Goal: Information Seeking & Learning: Learn about a topic

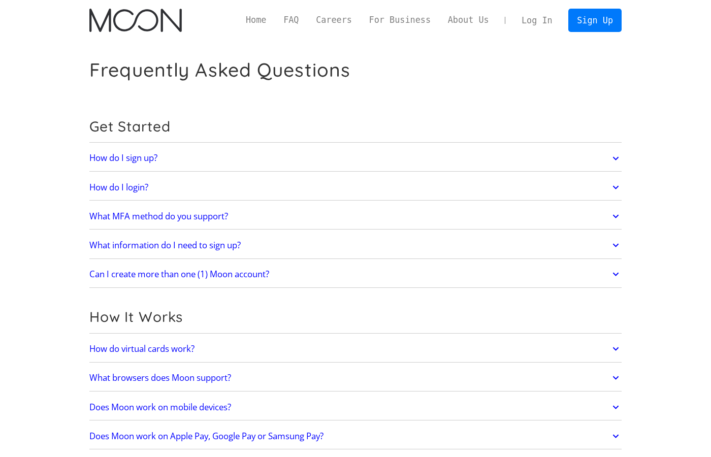
click at [136, 160] on h2 "How do I sign up?" at bounding box center [123, 158] width 68 height 10
click at [616, 157] on icon at bounding box center [616, 158] width 12 height 18
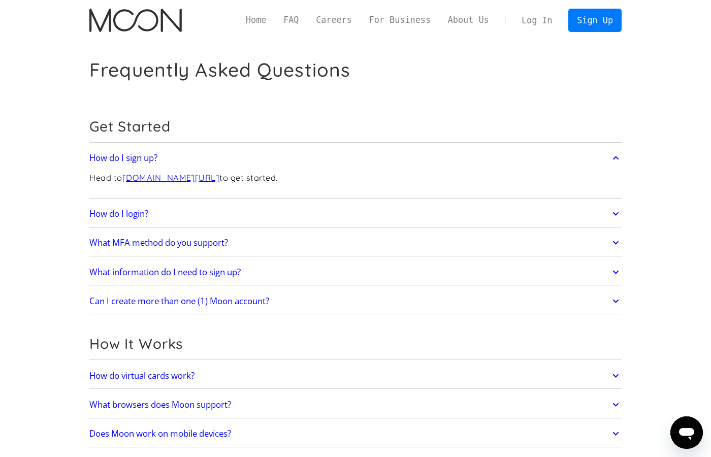
click at [615, 158] on icon at bounding box center [616, 158] width 12 height 18
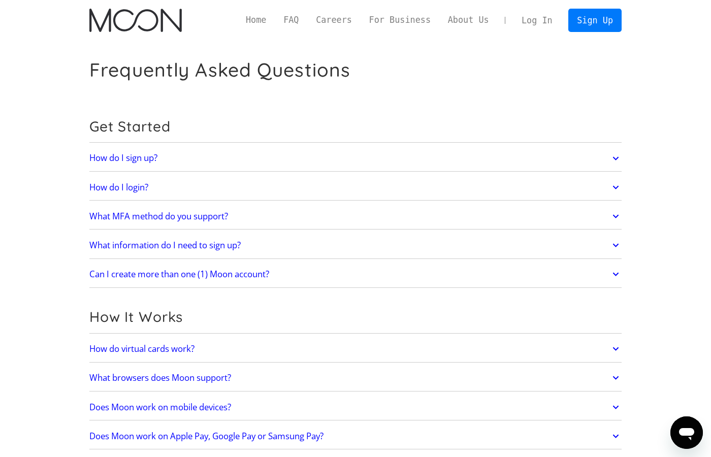
click at [617, 187] on icon at bounding box center [615, 187] width 6 height 4
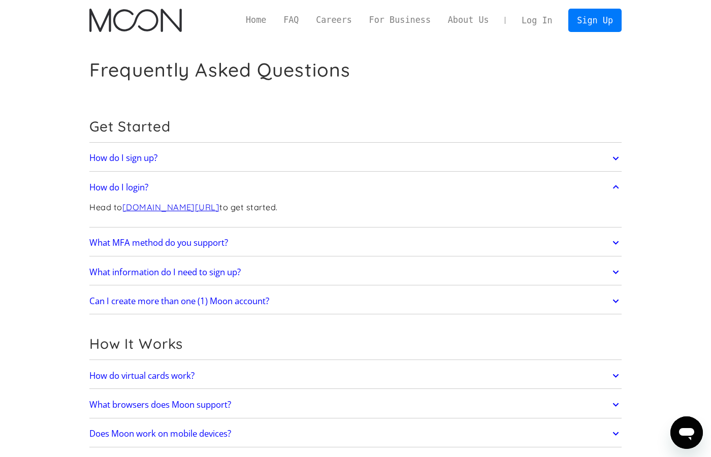
click at [617, 187] on icon at bounding box center [615, 187] width 6 height 4
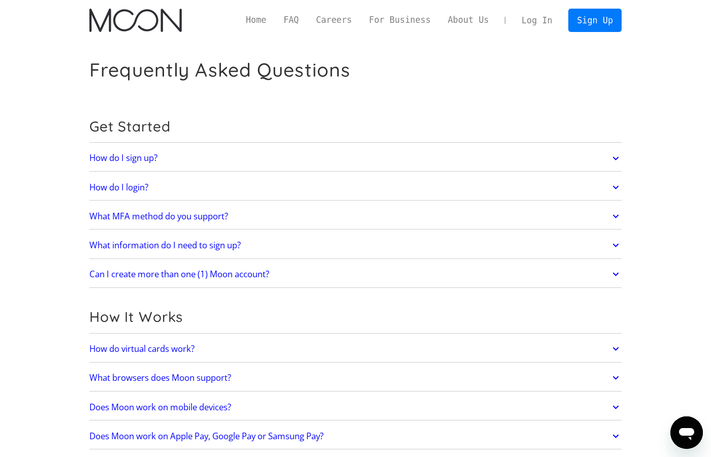
click at [613, 213] on icon at bounding box center [616, 216] width 12 height 18
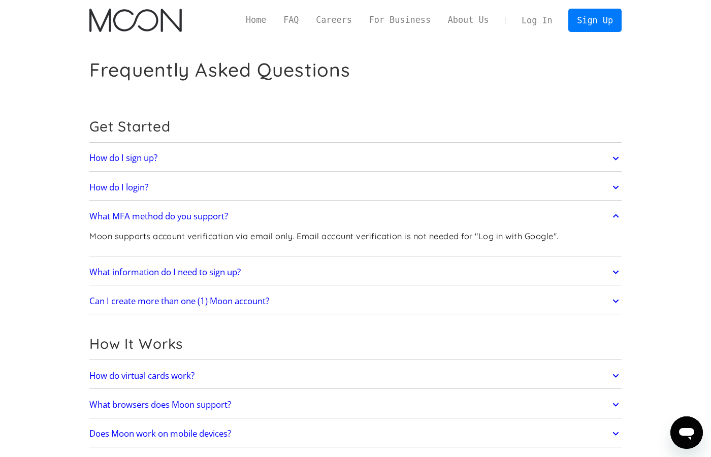
click at [612, 213] on icon at bounding box center [616, 216] width 12 height 18
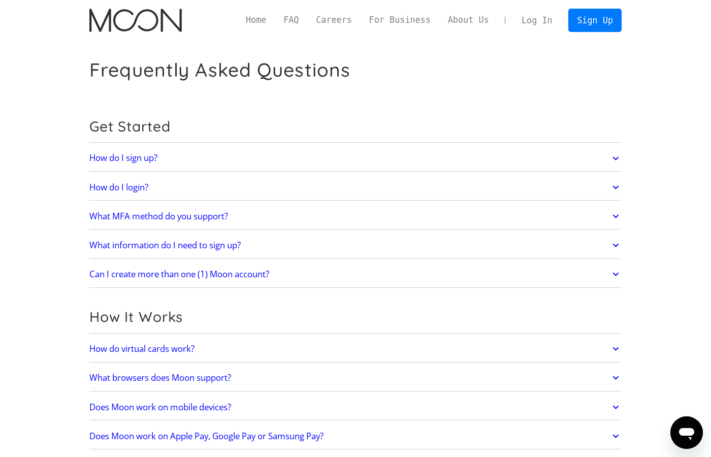
click at [611, 245] on icon at bounding box center [616, 245] width 12 height 18
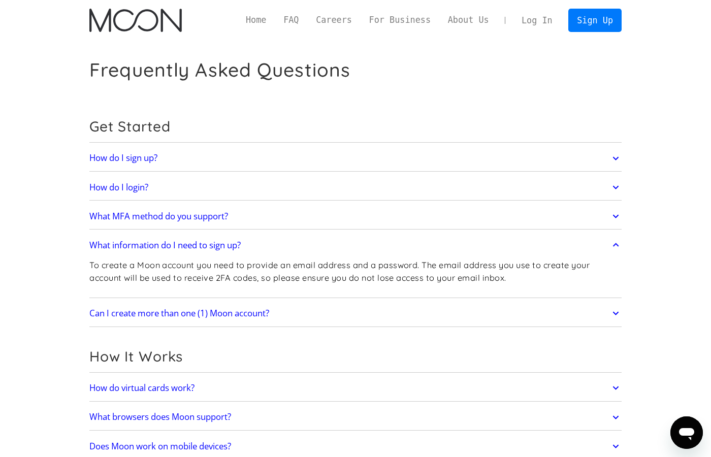
click at [609, 246] on link "What information do I need to sign up?" at bounding box center [355, 245] width 532 height 21
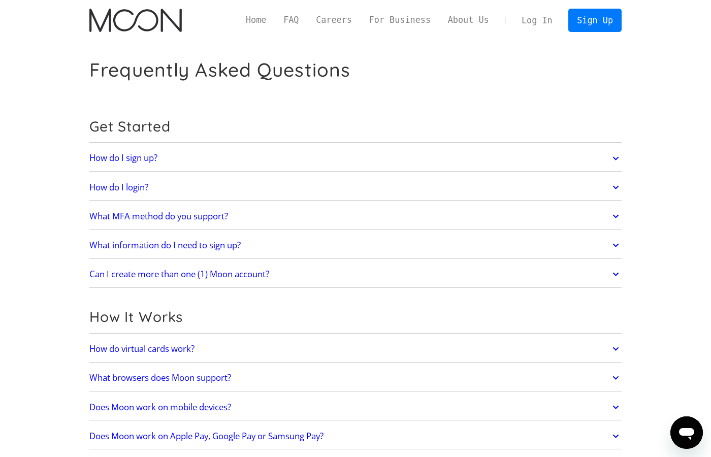
click at [610, 272] on icon at bounding box center [616, 274] width 12 height 18
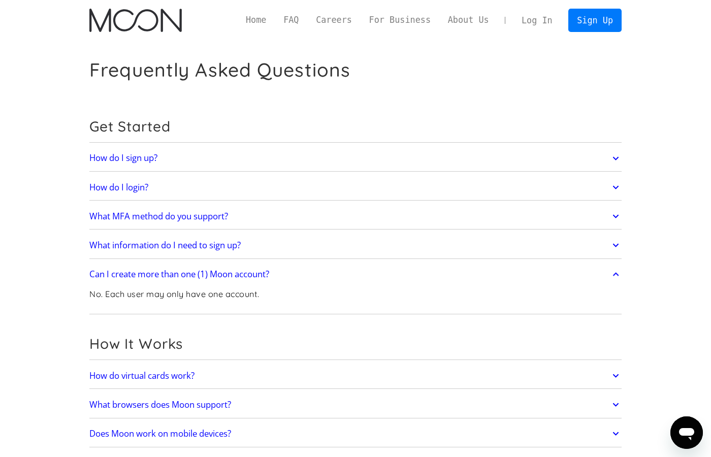
click at [610, 272] on icon at bounding box center [616, 274] width 12 height 18
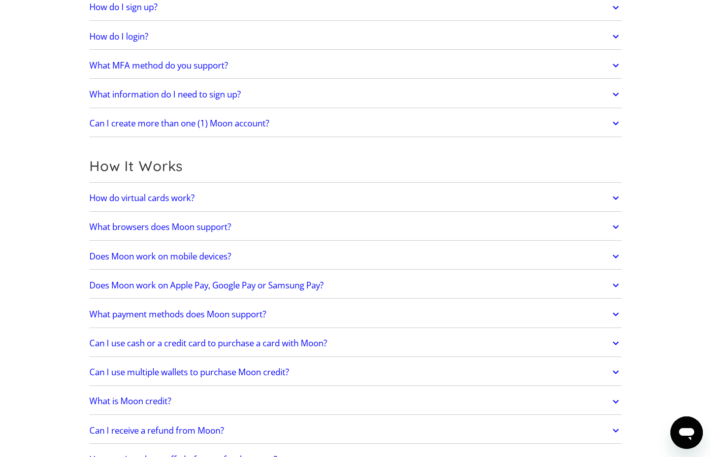
scroll to position [174, 0]
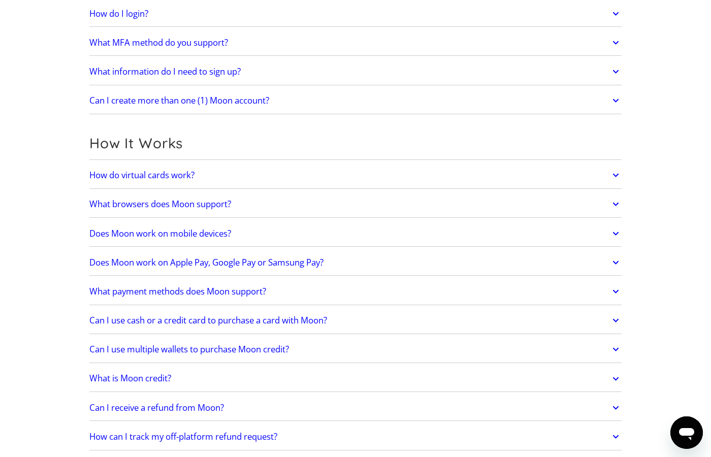
click at [617, 175] on icon at bounding box center [616, 175] width 12 height 18
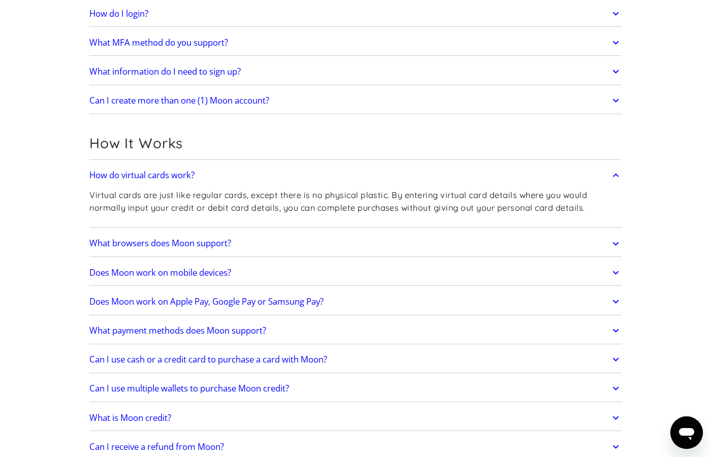
click at [617, 178] on icon at bounding box center [616, 175] width 12 height 18
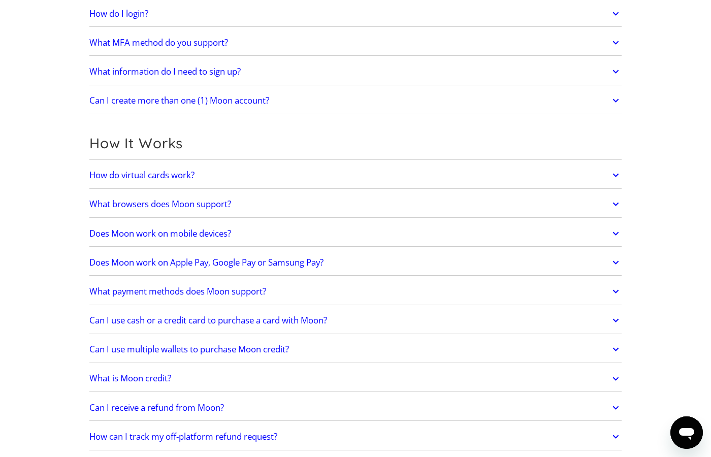
click at [615, 205] on icon at bounding box center [615, 205] width 6 height 4
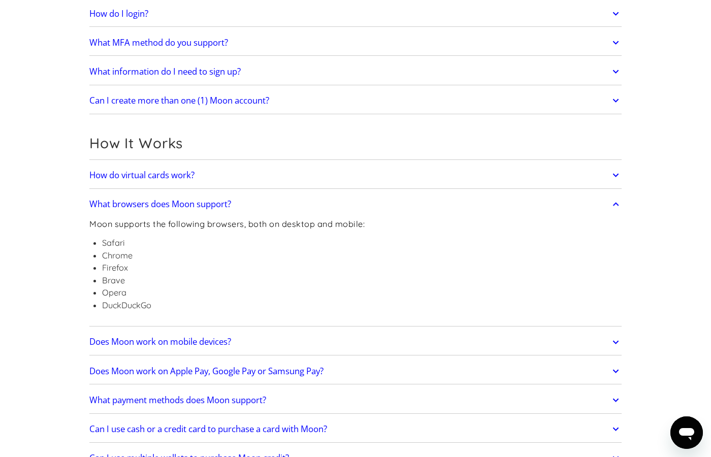
click at [615, 205] on icon at bounding box center [616, 204] width 12 height 18
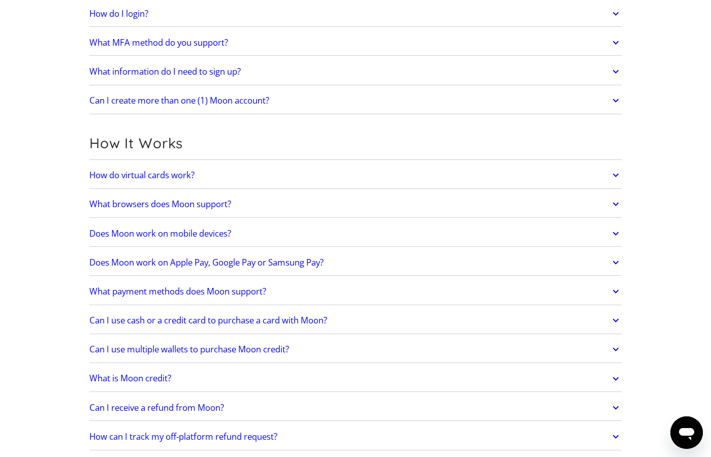
click at [620, 236] on icon at bounding box center [616, 233] width 12 height 18
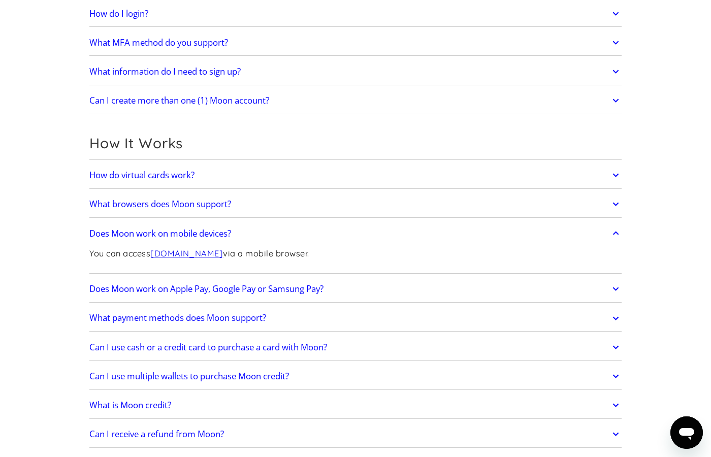
click at [620, 236] on icon at bounding box center [616, 233] width 12 height 18
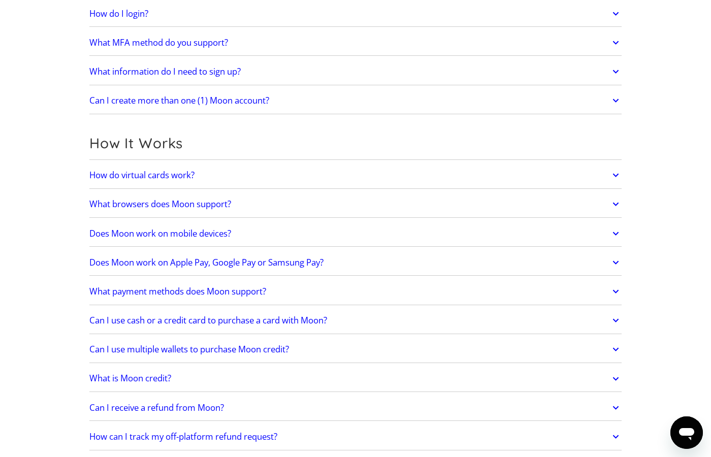
click at [609, 269] on link "Does Moon work on Apple Pay, Google Pay or Samsung Pay?" at bounding box center [355, 262] width 532 height 21
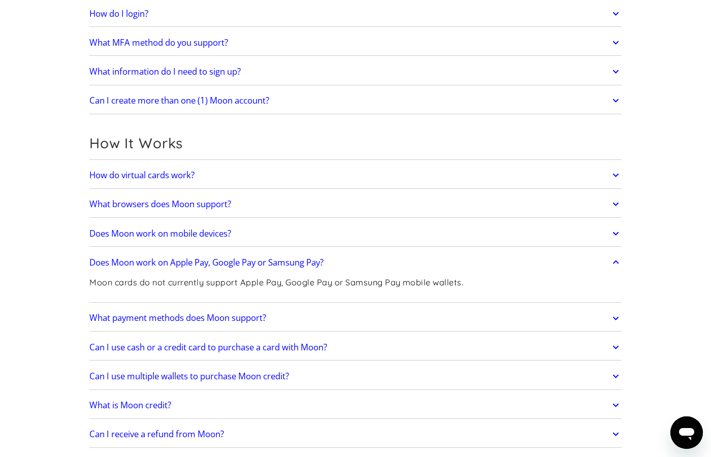
click at [609, 269] on link "Does Moon work on Apple Pay, Google Pay or Samsung Pay?" at bounding box center [355, 262] width 532 height 21
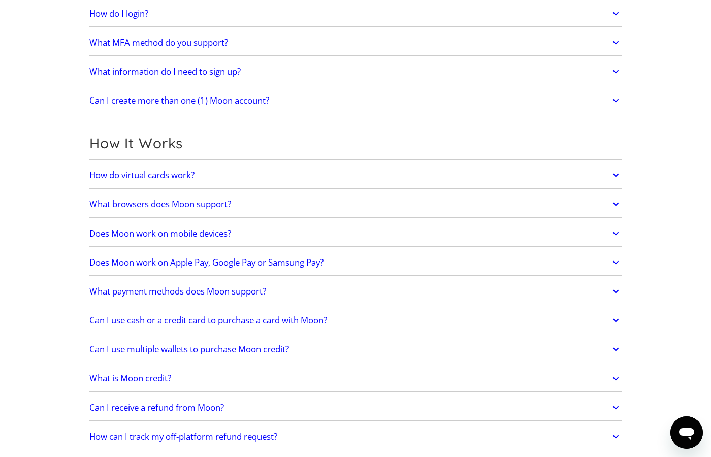
click at [602, 300] on link "What payment methods does Moon support?" at bounding box center [355, 291] width 532 height 21
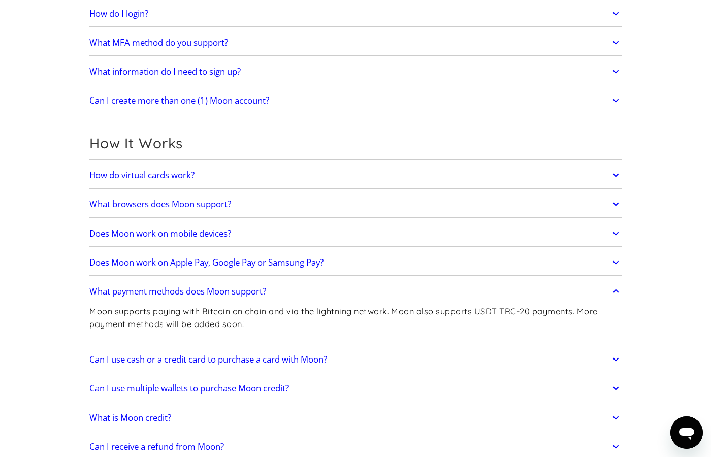
click at [602, 300] on link "What payment methods does Moon support?" at bounding box center [355, 291] width 532 height 21
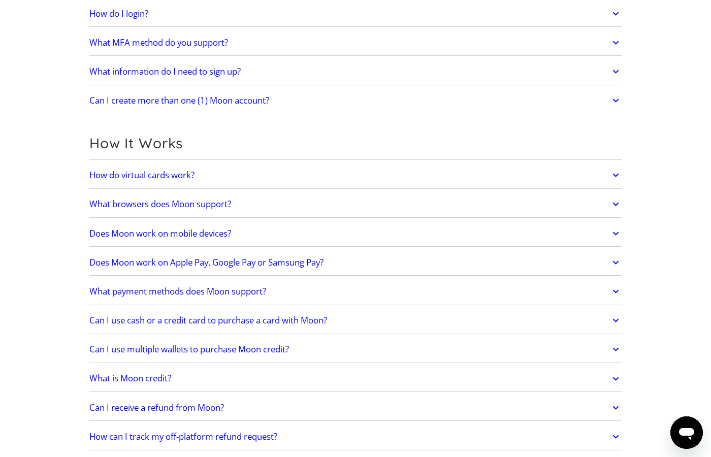
click at [597, 329] on link "Can I use cash or a credit card to purchase a card with Moon?" at bounding box center [355, 320] width 532 height 21
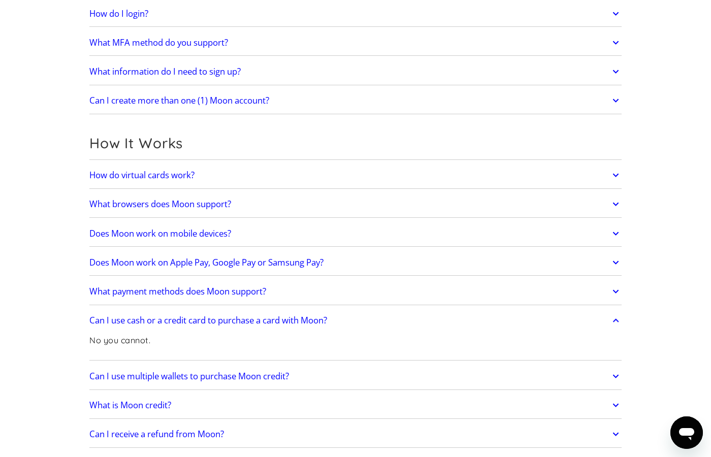
click at [597, 329] on link "Can I use cash or a credit card to purchase a card with Moon?" at bounding box center [355, 320] width 532 height 21
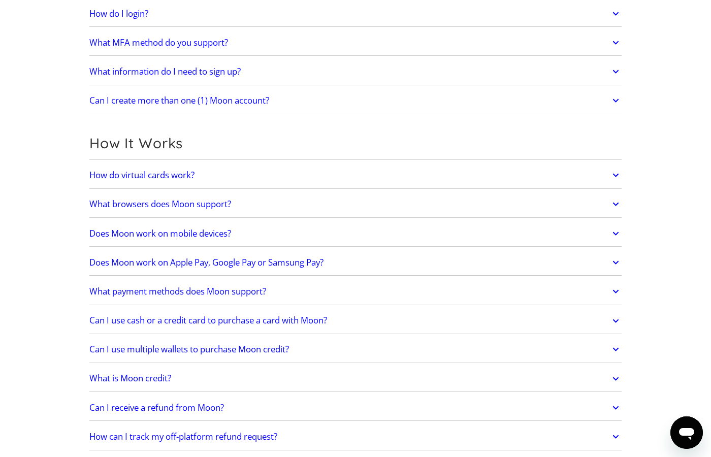
click at [593, 349] on link "Can I use multiple wallets to purchase Moon credit?" at bounding box center [355, 349] width 532 height 21
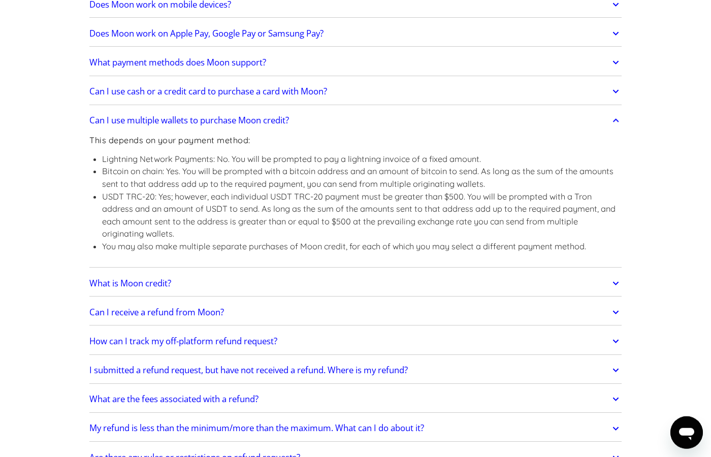
scroll to position [405, 0]
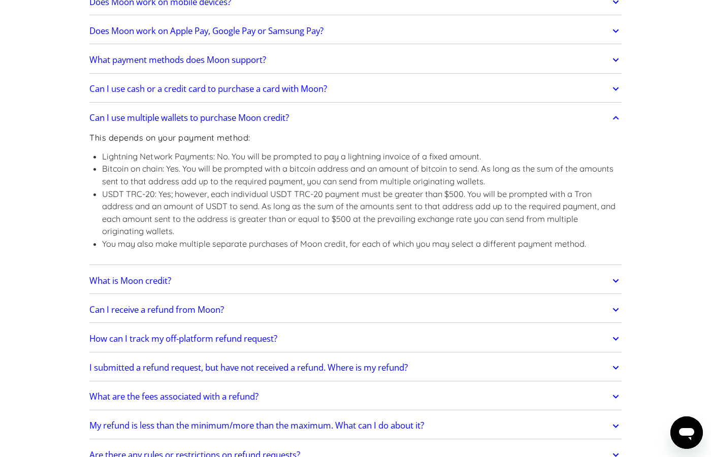
click at [605, 285] on link "What is Moon credit?" at bounding box center [355, 280] width 532 height 21
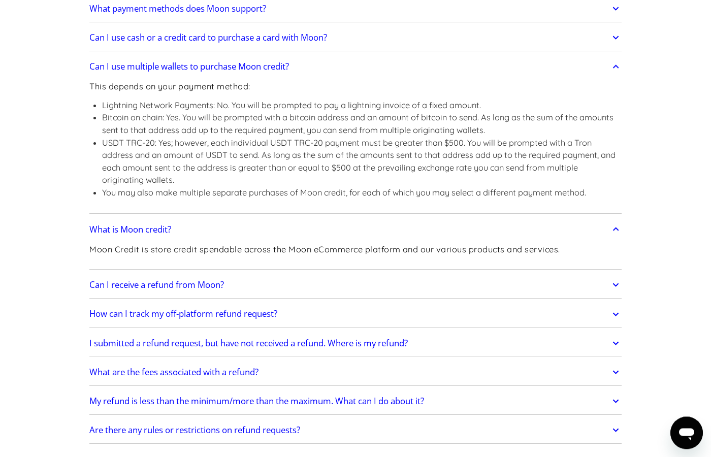
scroll to position [521, 0]
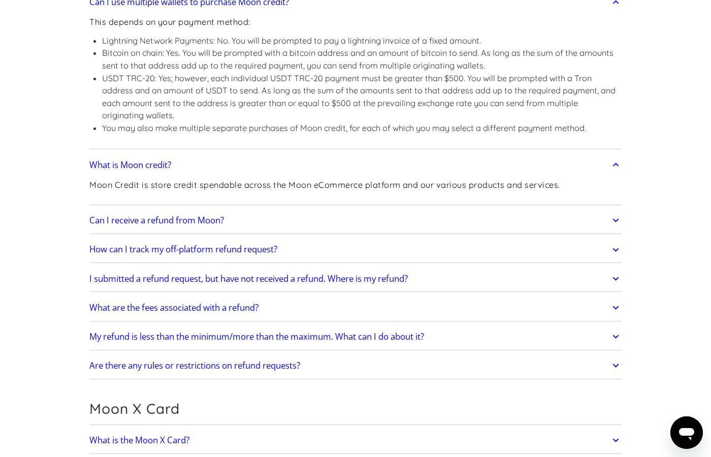
click at [611, 326] on div "My refund is less than the minimum/more than the maximum. What can I do about i…" at bounding box center [355, 337] width 532 height 26
click at [614, 312] on icon at bounding box center [616, 308] width 12 height 18
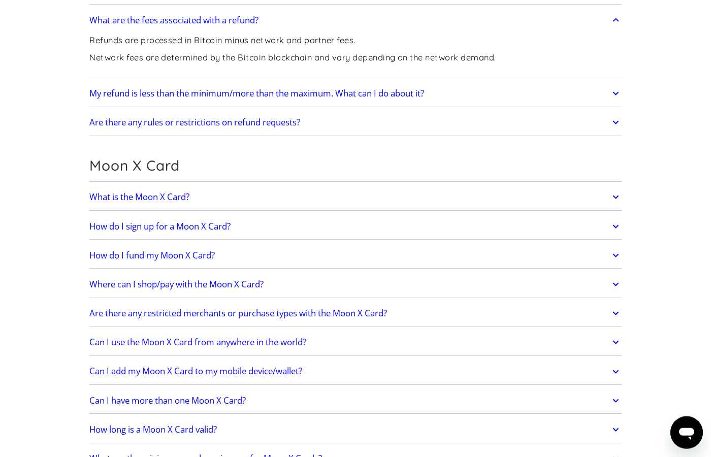
scroll to position [811, 0]
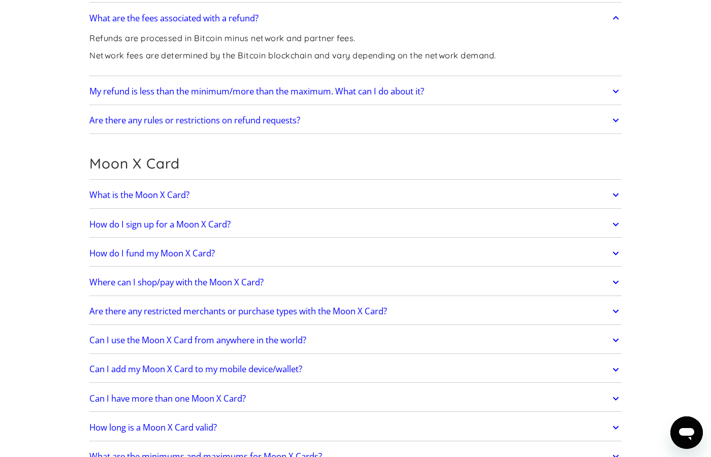
click at [614, 213] on div "How do I sign up for a Moon X Card? It's simple: Create a Moon account. Select …" at bounding box center [355, 224] width 532 height 26
click at [614, 203] on icon at bounding box center [616, 195] width 12 height 18
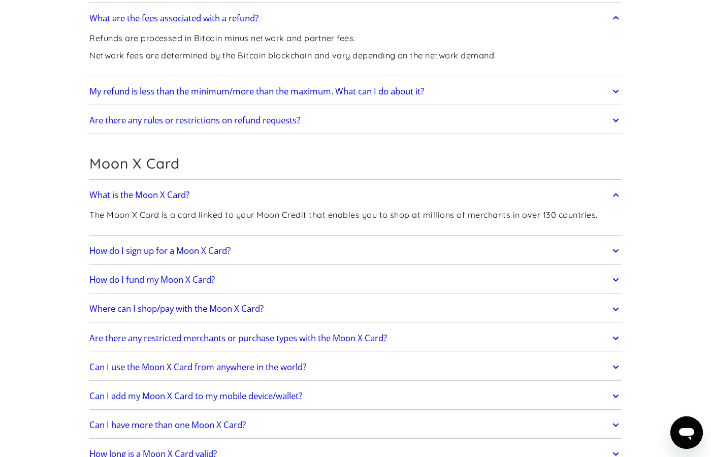
click at [613, 257] on icon at bounding box center [616, 251] width 12 height 18
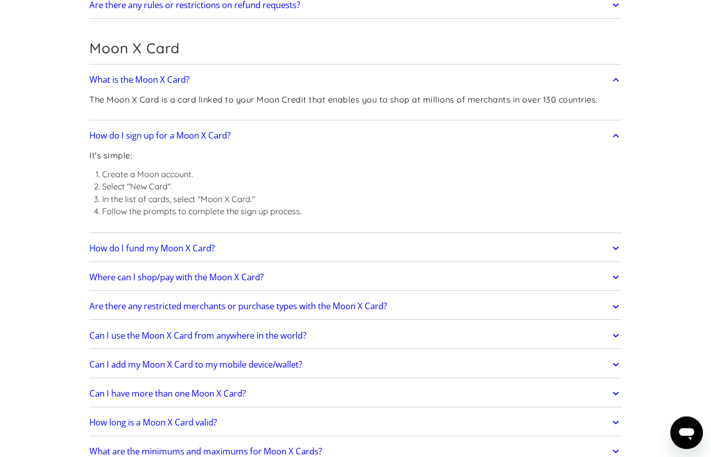
scroll to position [926, 0]
click at [615, 261] on div "How do I fund my Moon X Card? Your Moon X Card is linked to your Moon Credit ba…" at bounding box center [355, 248] width 532 height 26
click at [614, 254] on icon at bounding box center [616, 248] width 12 height 18
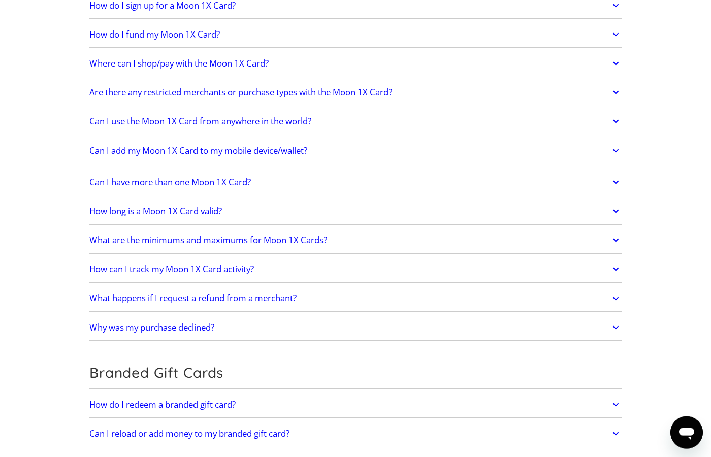
scroll to position [1621, 0]
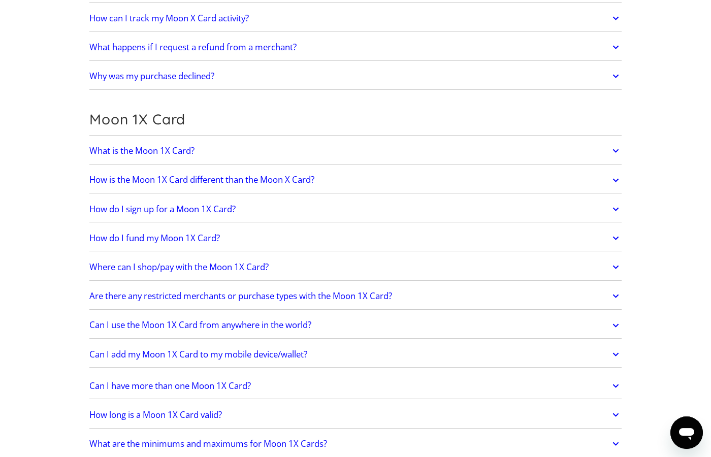
scroll to position [1447, 0]
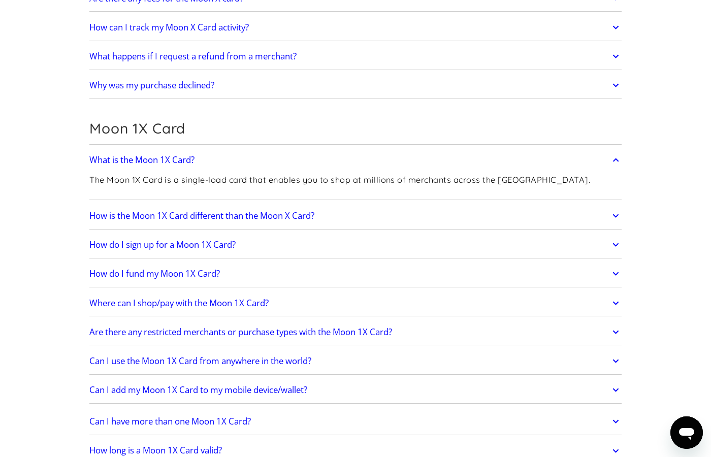
click at [213, 219] on h2 "How is the Moon 1X Card different than the Moon X Card?" at bounding box center [201, 216] width 225 height 10
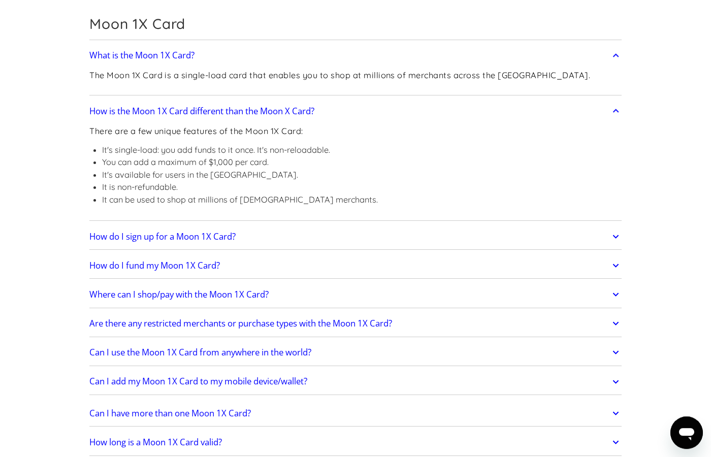
scroll to position [1563, 0]
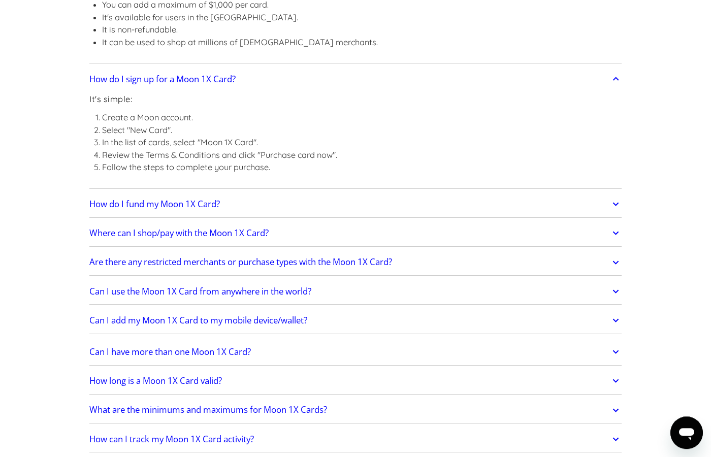
scroll to position [1737, 0]
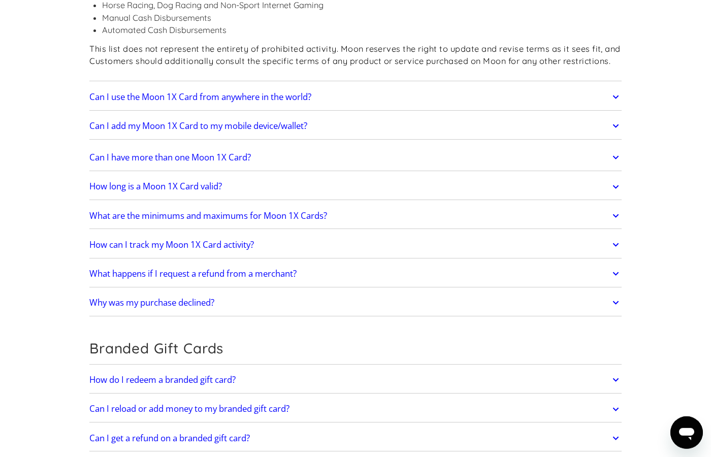
scroll to position [2258, 0]
